Goal: Subscribe to service/newsletter

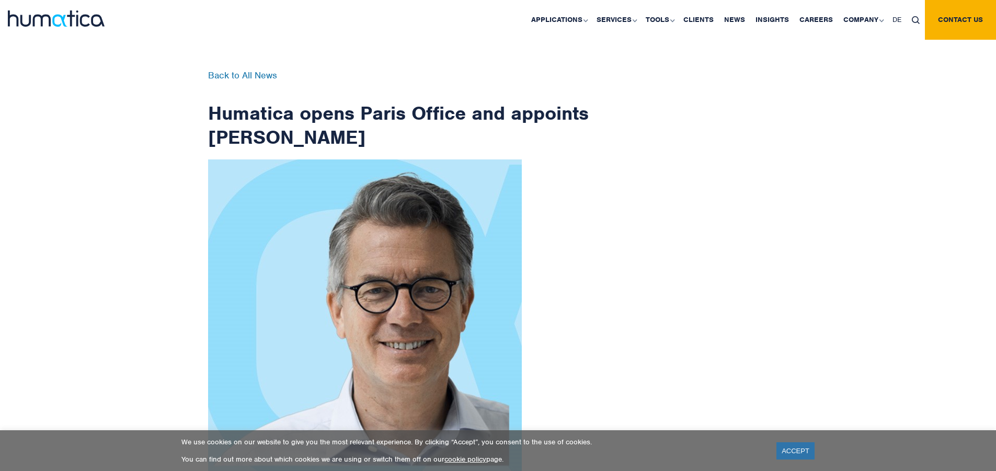
scroll to position [1668, 0]
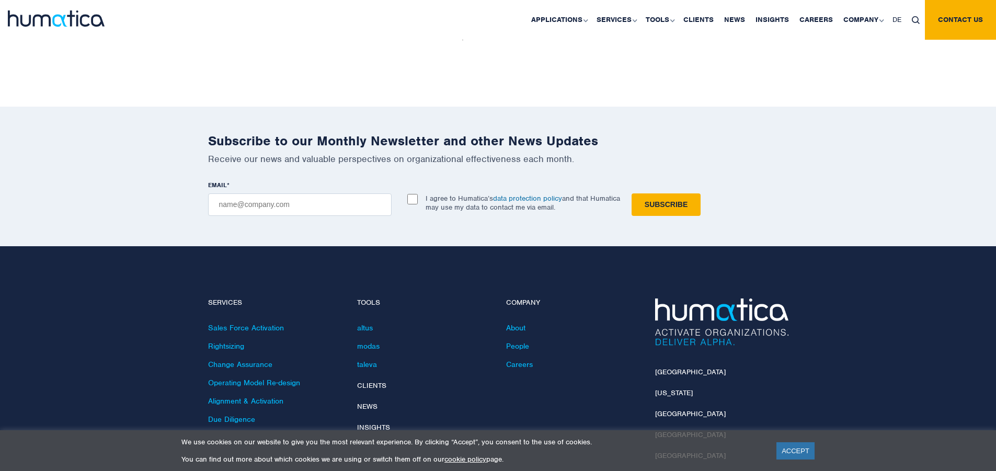
checkbox input "true"
type input "[EMAIL_ADDRESS][DOMAIN_NAME]"
click at [632, 193] on input "Subscribe" at bounding box center [666, 204] width 69 height 22
